Goal: Use online tool/utility: Utilize a website feature to perform a specific function

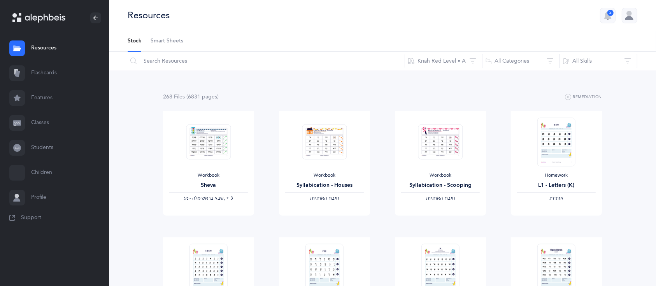
click at [44, 69] on link "Flashcards" at bounding box center [54, 73] width 109 height 25
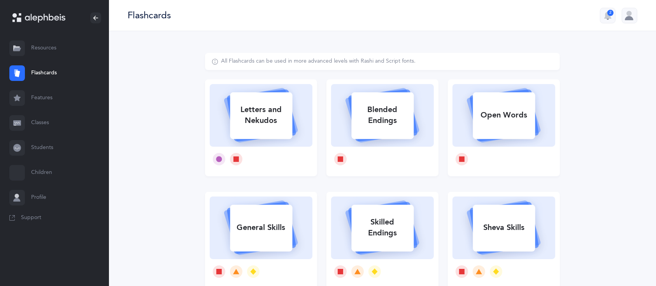
click at [285, 114] on div "Letters and Nekudos" at bounding box center [261, 115] width 62 height 31
select select
select select "single"
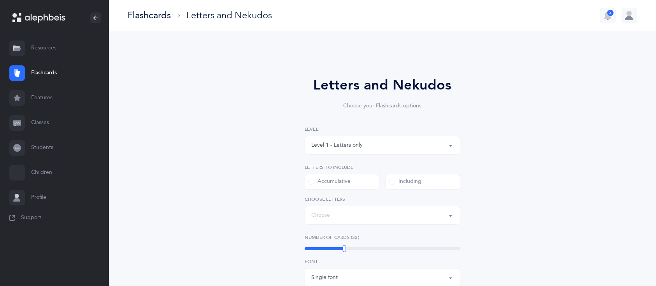
select select "27"
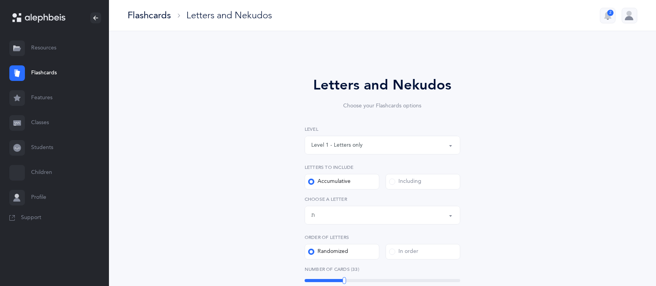
click at [415, 185] on div "Including" at bounding box center [405, 182] width 32 height 8
click at [0, 0] on input "Including" at bounding box center [0, 0] width 0 height 0
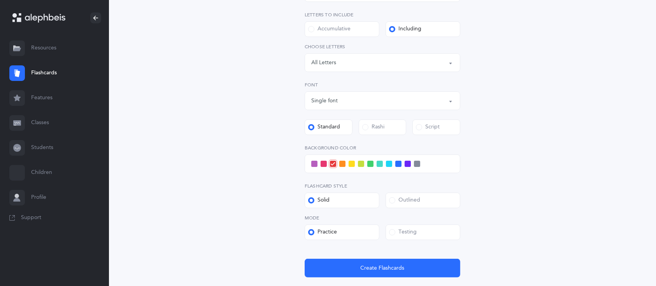
scroll to position [153, 0]
click at [403, 56] on div "Letters: All Letters" at bounding box center [382, 62] width 142 height 13
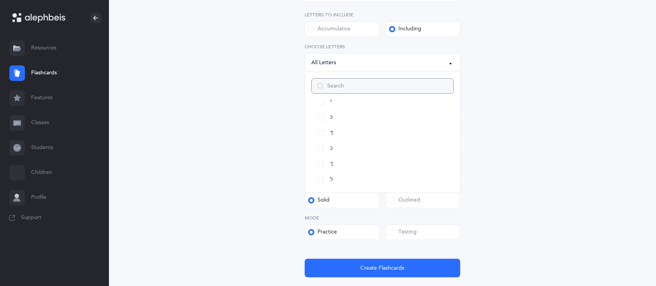
scroll to position [184, 0]
click at [321, 119] on link "כּ" at bounding box center [382, 117] width 142 height 16
select select "82"
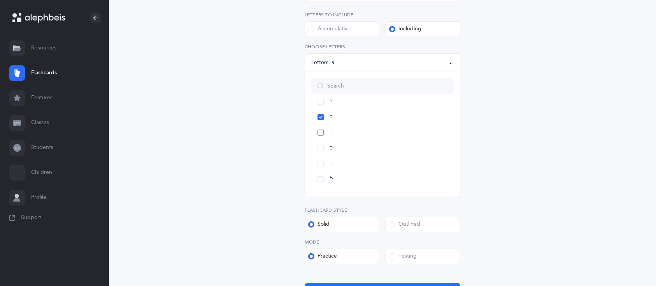
click at [320, 139] on link "ךּ" at bounding box center [382, 133] width 142 height 16
click at [320, 149] on link "כ" at bounding box center [382, 149] width 142 height 16
click at [319, 162] on link "ך" at bounding box center [382, 164] width 142 height 16
click at [318, 125] on link "ם" at bounding box center [382, 126] width 142 height 16
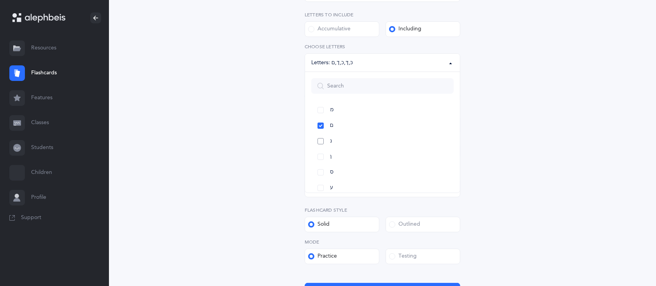
click at [320, 140] on link "נ" at bounding box center [382, 142] width 142 height 16
click at [313, 151] on link "ן" at bounding box center [382, 157] width 142 height 16
click at [321, 145] on link "נ" at bounding box center [382, 142] width 142 height 16
click at [320, 165] on link "ס" at bounding box center [382, 173] width 142 height 16
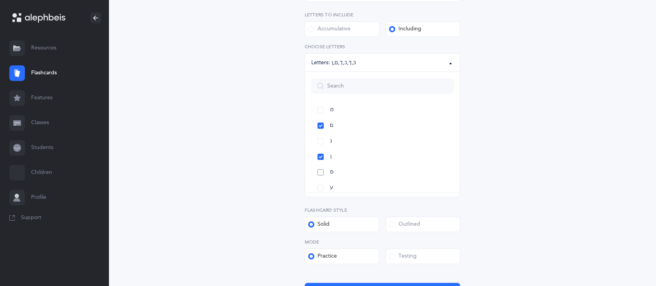
click at [320, 165] on link "ס" at bounding box center [382, 173] width 142 height 16
click at [321, 124] on link "ע" at bounding box center [382, 126] width 142 height 16
click at [321, 142] on link "פּ" at bounding box center [382, 142] width 142 height 16
click at [317, 153] on link "פ" at bounding box center [382, 157] width 142 height 16
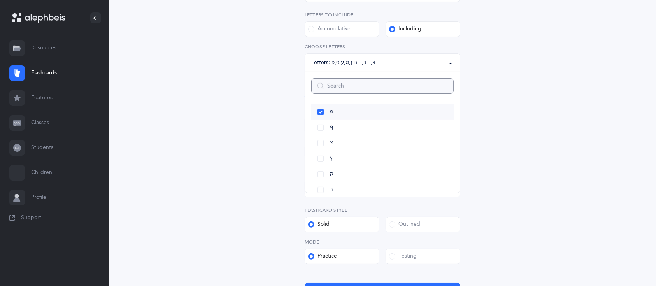
scroll to position [376, 0]
click at [321, 120] on link "ף" at bounding box center [382, 127] width 142 height 16
click at [322, 136] on link "צ" at bounding box center [382, 143] width 142 height 16
click at [315, 156] on link "ץ" at bounding box center [382, 158] width 142 height 16
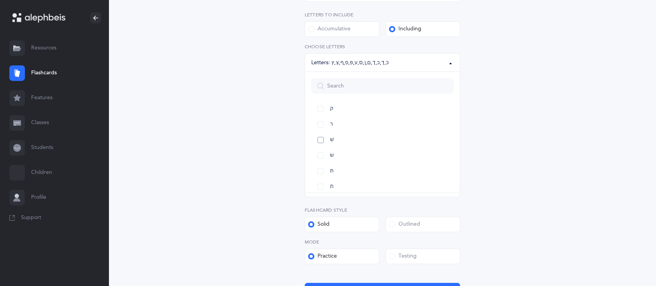
click at [322, 139] on link "שׁ" at bounding box center [382, 140] width 142 height 16
click at [318, 152] on link "שׂ" at bounding box center [382, 156] width 142 height 16
click at [271, 178] on div "Letters and Nekudos Choose your Flashcards options Level 1 - Letters only Level…" at bounding box center [382, 116] width 355 height 432
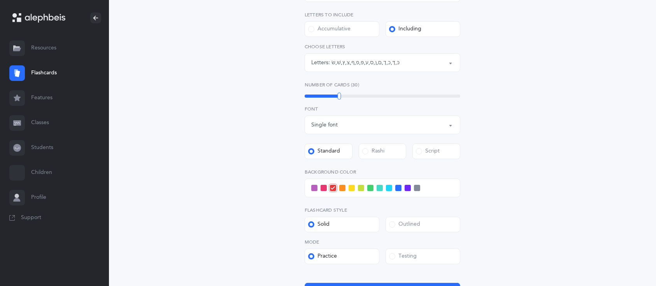
click at [397, 188] on span at bounding box center [398, 188] width 6 height 6
click at [0, 0] on input "checkbox" at bounding box center [0, 0] width 0 height 0
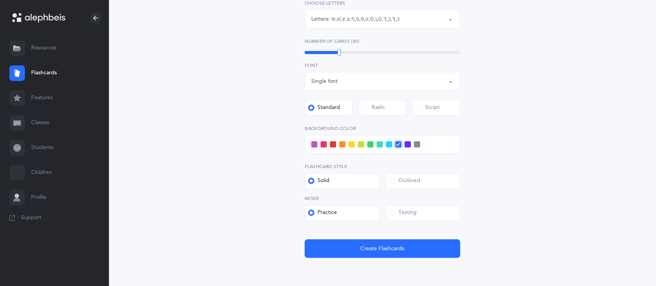
scroll to position [202, 0]
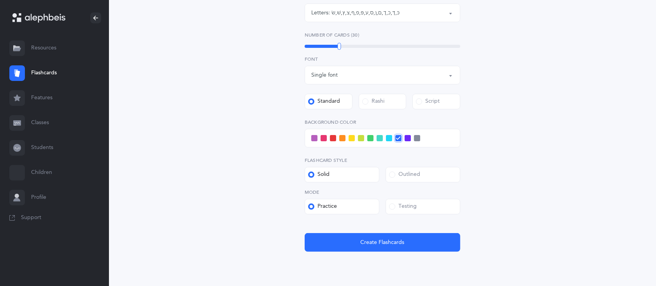
click at [410, 204] on div "Testing" at bounding box center [403, 207] width 28 height 8
click at [0, 0] on input "Testing" at bounding box center [0, 0] width 0 height 0
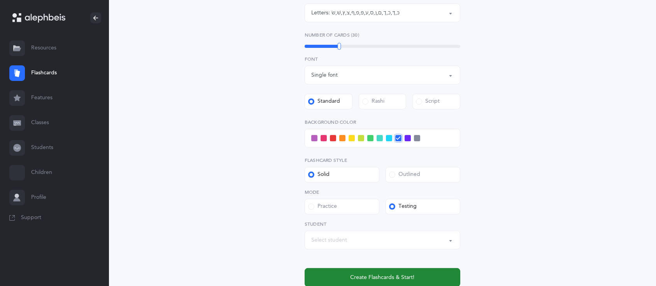
click at [379, 274] on span "Create Flashcards & Start!" at bounding box center [383, 278] width 64 height 8
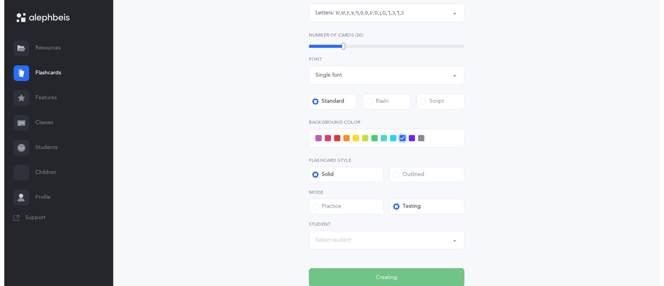
scroll to position [0, 0]
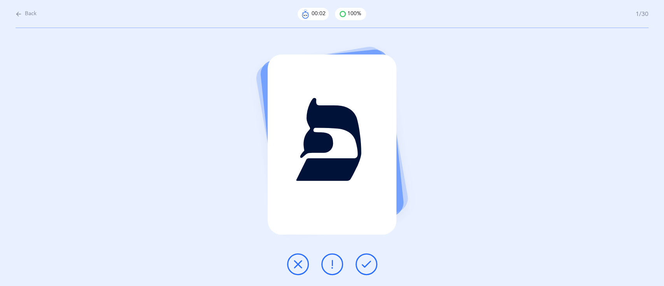
click at [368, 257] on button at bounding box center [367, 264] width 22 height 22
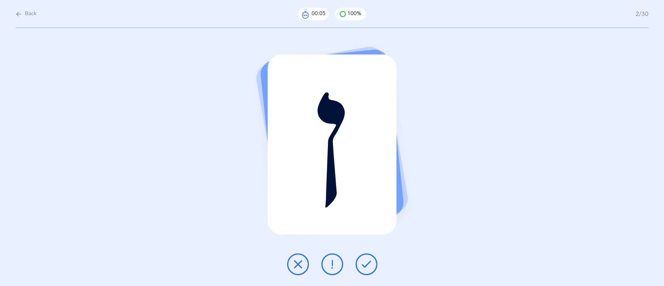
click at [368, 257] on button at bounding box center [367, 264] width 22 height 22
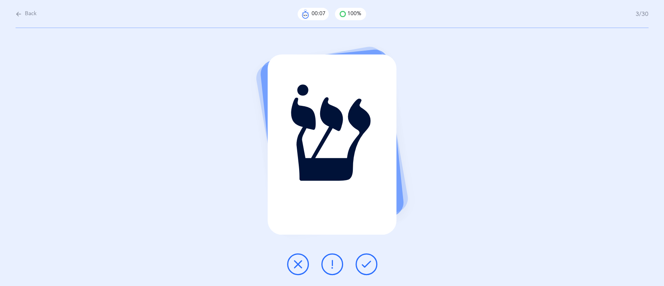
click at [368, 257] on button at bounding box center [367, 264] width 22 height 22
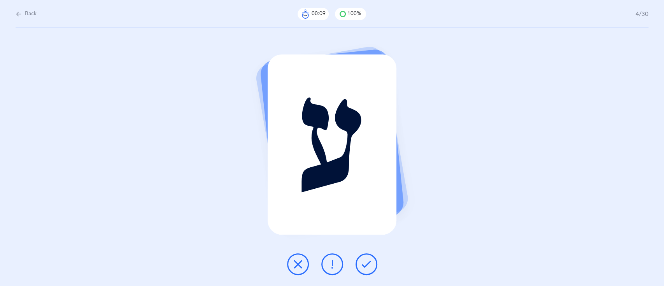
click at [368, 257] on button at bounding box center [367, 264] width 22 height 22
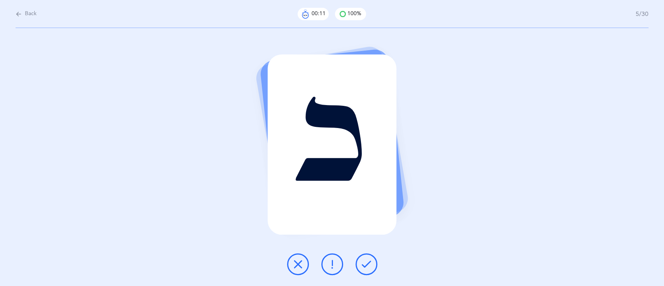
click at [368, 257] on button at bounding box center [367, 264] width 22 height 22
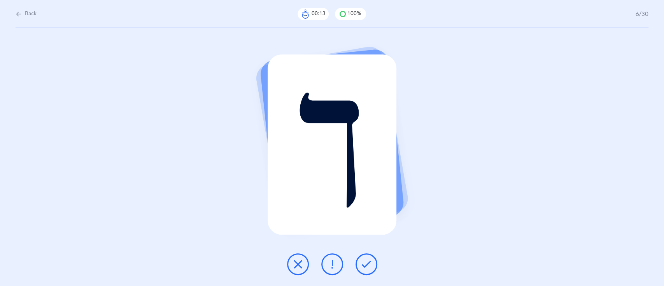
click at [368, 257] on button at bounding box center [367, 264] width 22 height 22
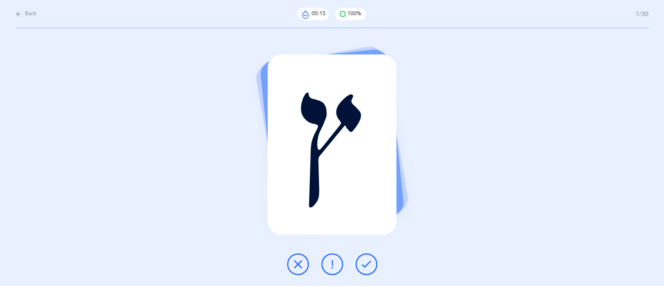
click at [368, 257] on button at bounding box center [367, 264] width 22 height 22
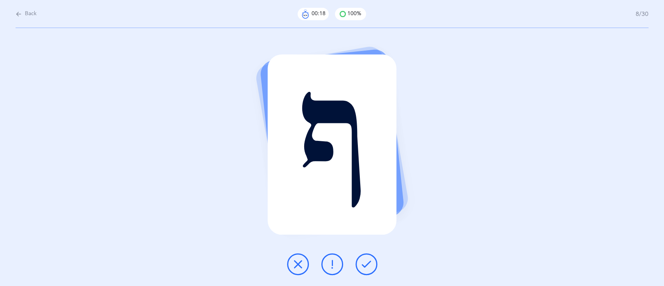
click at [368, 257] on button at bounding box center [367, 264] width 22 height 22
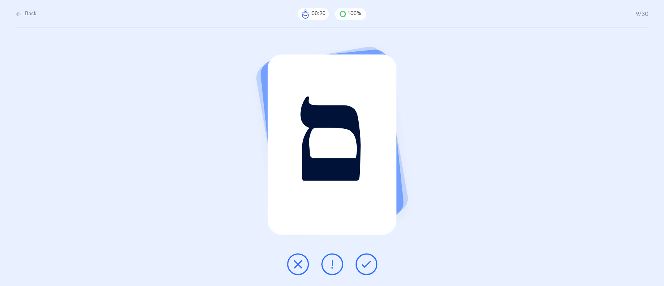
click at [368, 257] on button at bounding box center [367, 264] width 22 height 22
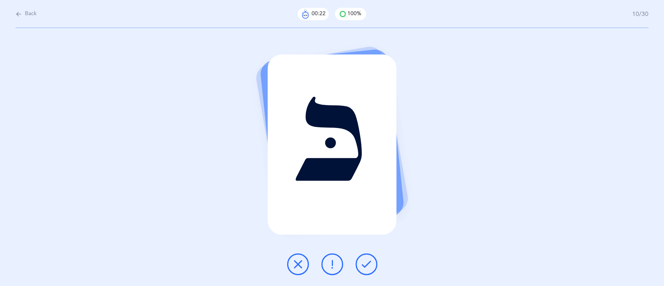
click at [368, 257] on button at bounding box center [367, 264] width 22 height 22
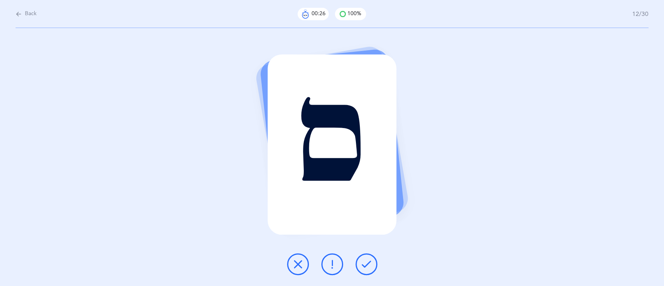
click at [368, 257] on button at bounding box center [367, 264] width 22 height 22
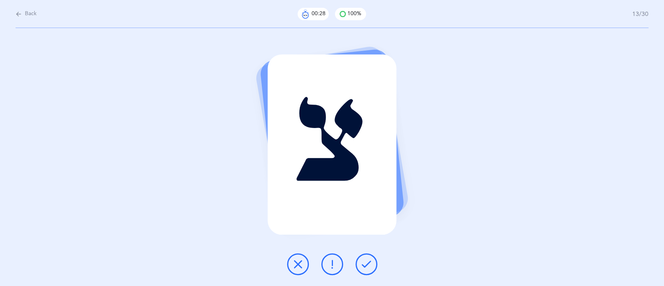
click at [368, 257] on button at bounding box center [367, 264] width 22 height 22
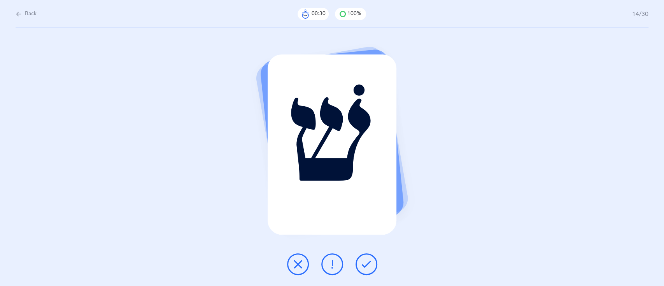
click at [368, 257] on button at bounding box center [367, 264] width 22 height 22
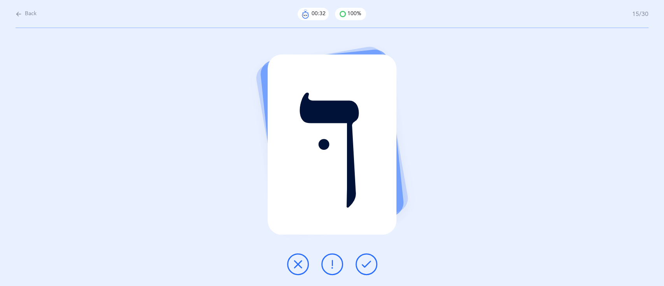
click at [368, 257] on button at bounding box center [367, 264] width 22 height 22
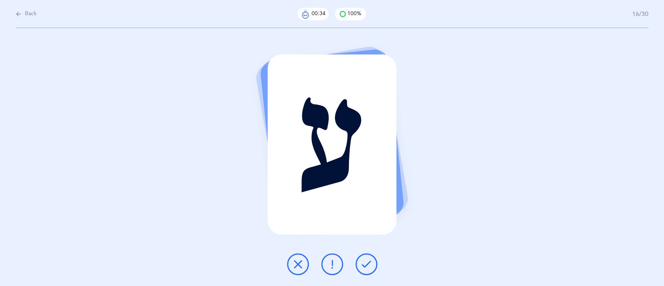
click at [368, 257] on button at bounding box center [367, 264] width 22 height 22
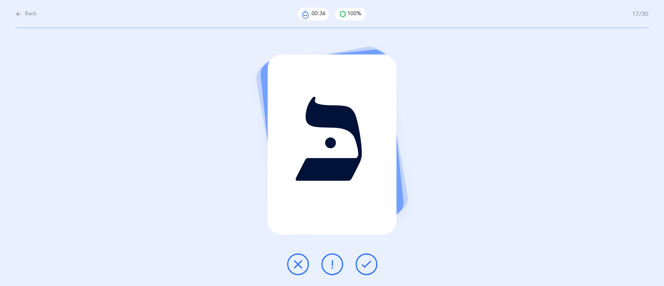
click at [368, 257] on button at bounding box center [367, 264] width 22 height 22
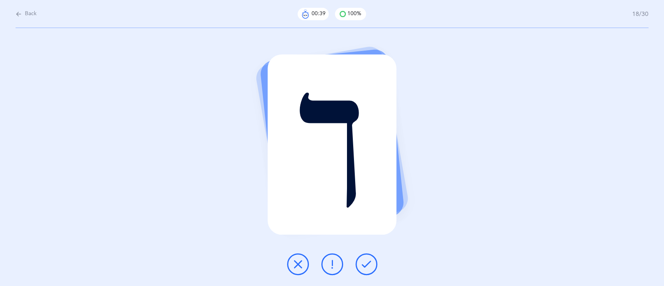
click at [368, 257] on button at bounding box center [367, 264] width 22 height 22
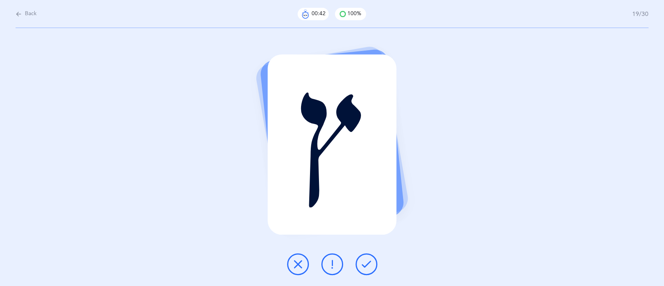
click at [368, 257] on button at bounding box center [367, 264] width 22 height 22
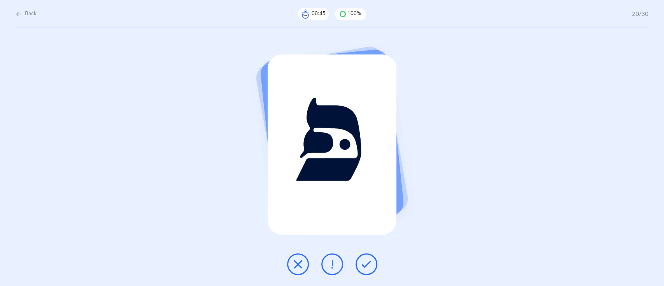
click at [368, 257] on button at bounding box center [367, 264] width 22 height 22
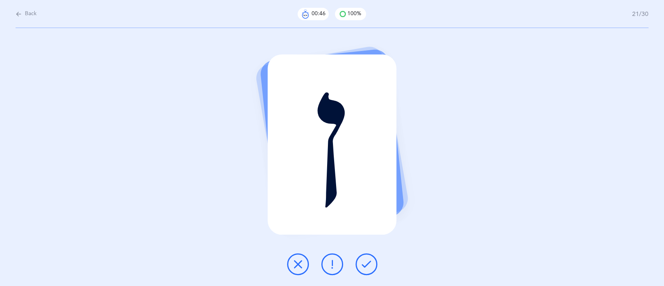
click at [368, 257] on button at bounding box center [367, 264] width 22 height 22
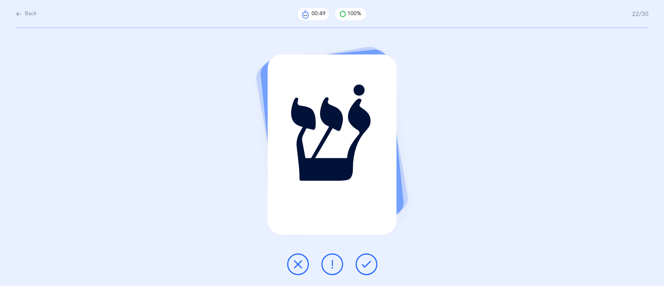
click at [368, 257] on button at bounding box center [367, 264] width 22 height 22
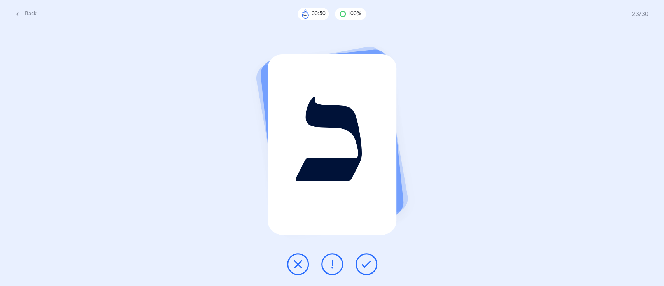
click at [368, 257] on button at bounding box center [367, 264] width 22 height 22
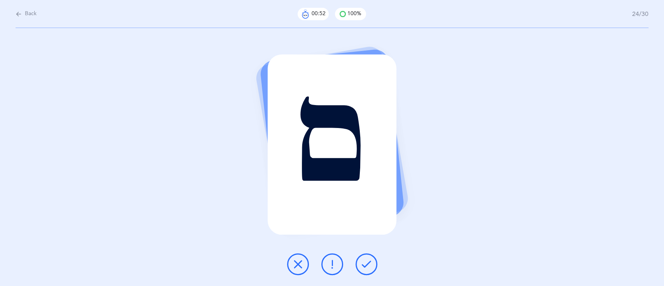
click at [368, 257] on button at bounding box center [367, 264] width 22 height 22
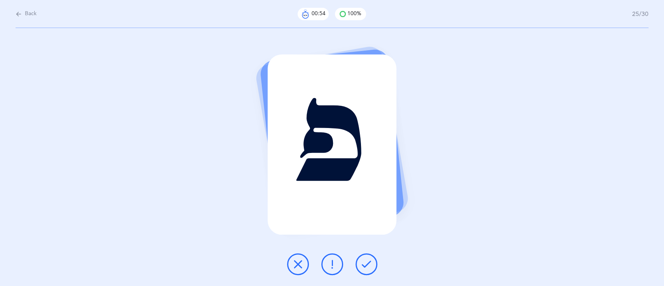
click at [368, 257] on button at bounding box center [367, 264] width 22 height 22
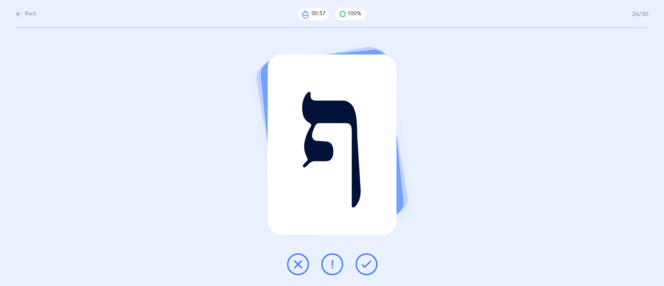
click at [368, 257] on button at bounding box center [367, 264] width 22 height 22
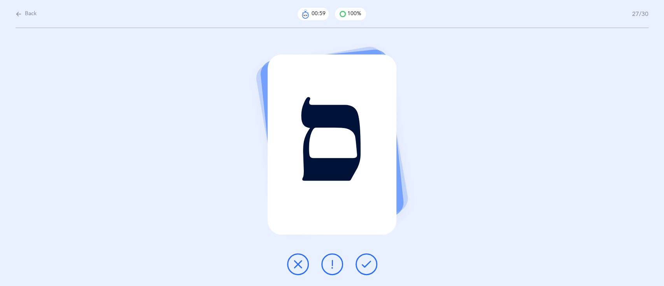
click at [368, 257] on button at bounding box center [367, 264] width 22 height 22
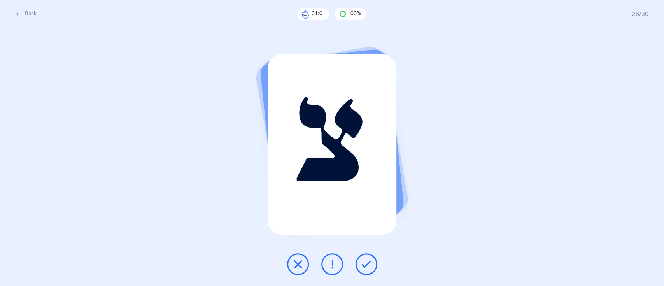
click at [368, 257] on button at bounding box center [367, 264] width 22 height 22
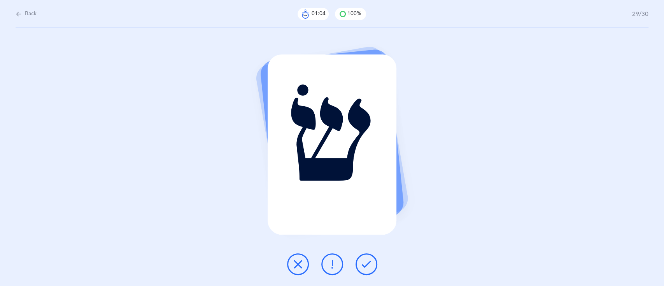
click at [368, 257] on button at bounding box center [367, 264] width 22 height 22
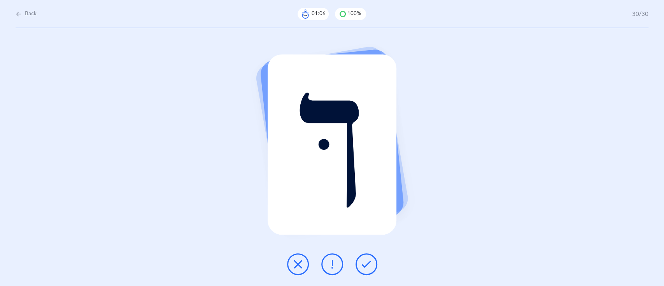
click at [368, 257] on button at bounding box center [367, 264] width 22 height 22
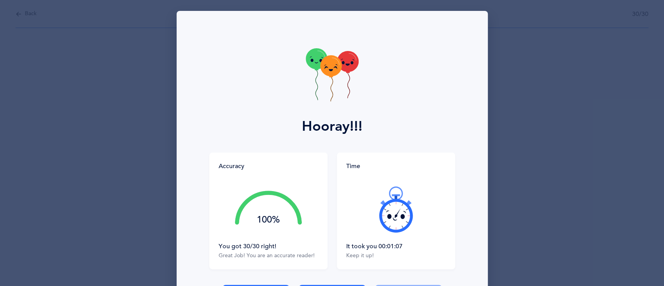
click at [557, 126] on div "Hooray!!! Accuracy 100% You got 30/30 right! Great Job! You are an accurate rea…" at bounding box center [332, 143] width 664 height 286
